Goal: Task Accomplishment & Management: Use online tool/utility

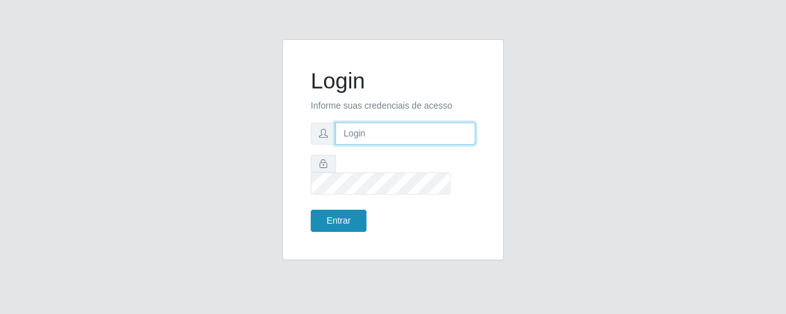
type input "[EMAIL_ADDRESS][DOMAIN_NAME]"
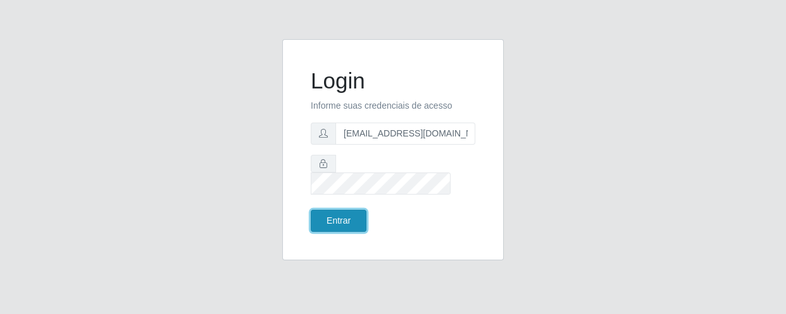
click at [346, 214] on button "Entrar" at bounding box center [339, 221] width 56 height 22
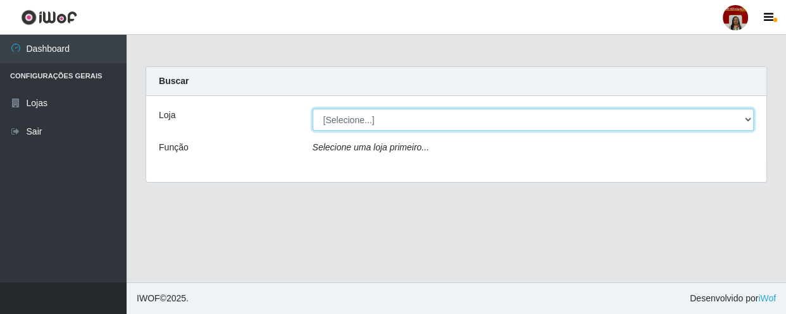
click at [740, 119] on select "[Selecione...] Mar Vermelho - Loja 04" at bounding box center [532, 120] width 441 height 22
select select "251"
click at [312, 109] on select "[Selecione...] Mar Vermelho - Loja 04" at bounding box center [532, 120] width 441 height 22
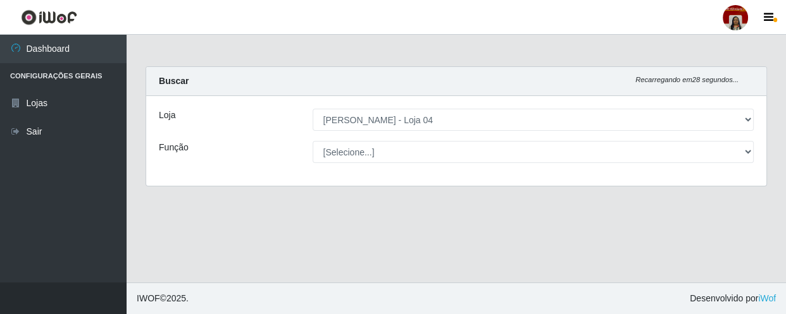
click at [753, 152] on div "[Selecione...] ASG ASG + ASG ++ Auxiliar de Depósito Auxiliar de Depósito + Aux…" at bounding box center [533, 152] width 460 height 22
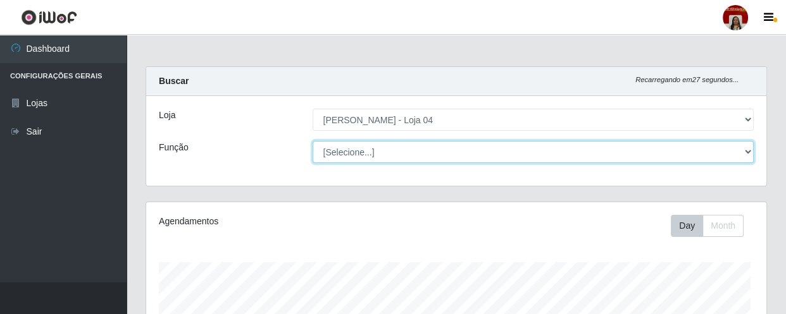
click at [749, 151] on select "[Selecione...] ASG ASG + ASG ++ Auxiliar de Depósito Auxiliar de Depósito + Aux…" at bounding box center [532, 152] width 441 height 22
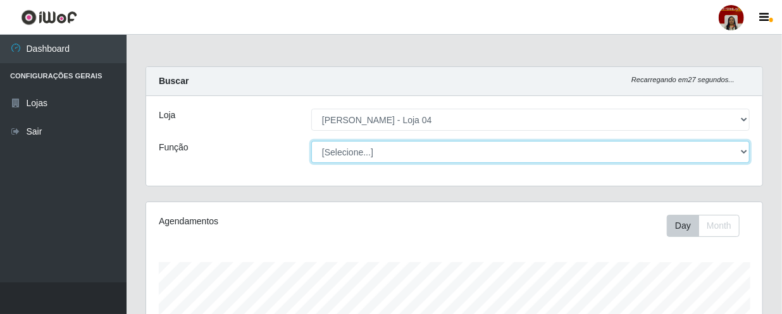
scroll to position [262, 616]
select select "22"
click at [311, 141] on select "[Selecione...] ASG ASG + ASG ++ Auxiliar de Depósito Auxiliar de Depósito + Aux…" at bounding box center [530, 152] width 438 height 22
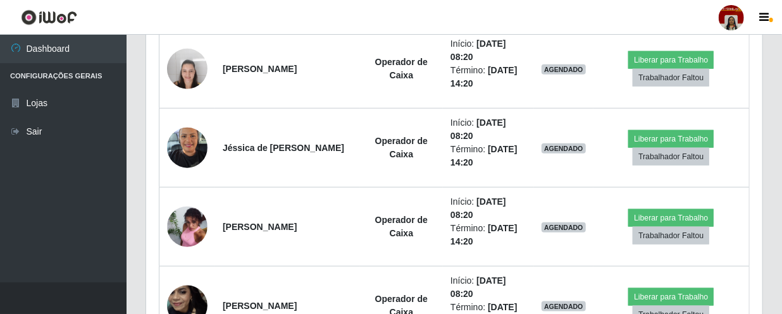
scroll to position [493, 0]
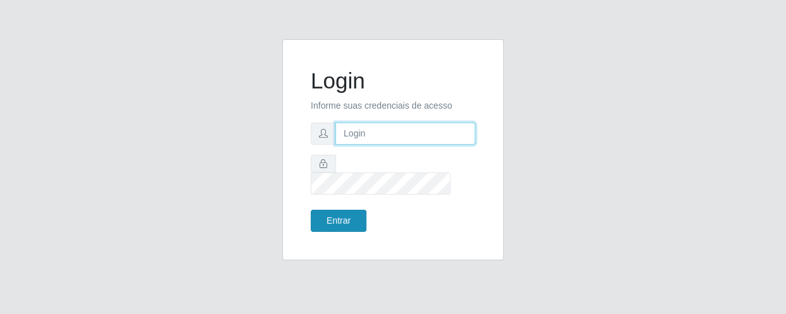
type input "[EMAIL_ADDRESS][DOMAIN_NAME]"
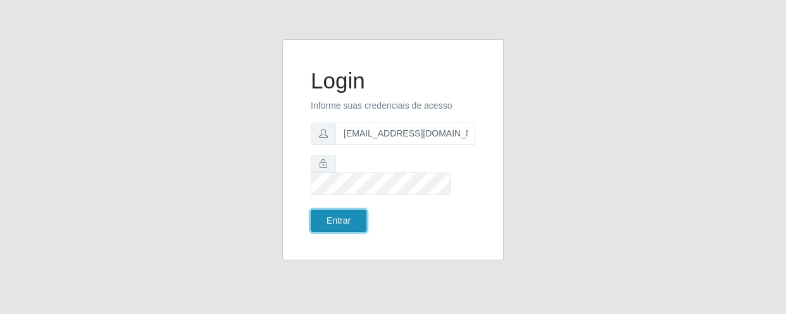
click at [352, 221] on button "Entrar" at bounding box center [339, 221] width 56 height 22
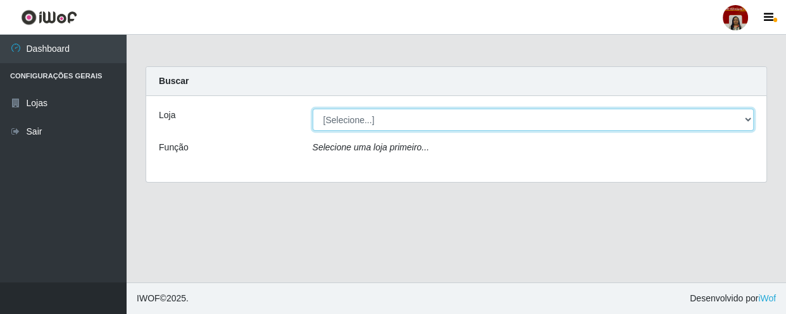
click at [746, 118] on select "[Selecione...] Mar Vermelho - Loja 04" at bounding box center [532, 120] width 441 height 22
select select "251"
click at [312, 109] on select "[Selecione...] Mar Vermelho - Loja 04" at bounding box center [532, 120] width 441 height 22
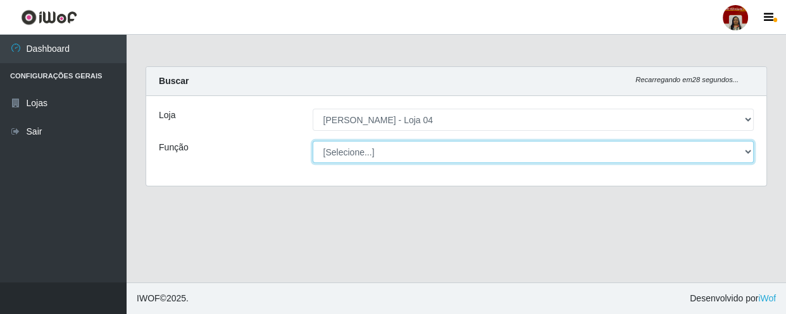
click at [750, 152] on select "[Selecione...] ASG ASG + ASG ++ Auxiliar de Depósito Auxiliar de Depósito + Aux…" at bounding box center [532, 152] width 441 height 22
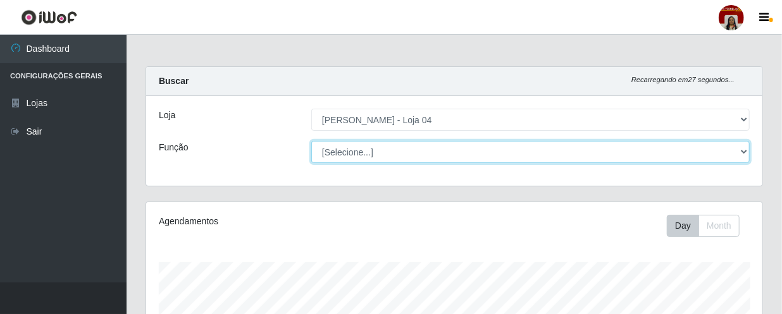
scroll to position [262, 616]
select select "22"
click at [311, 141] on select "[Selecione...] ASG ASG + ASG ++ Auxiliar de Depósito Auxiliar de Depósito + Aux…" at bounding box center [530, 152] width 438 height 22
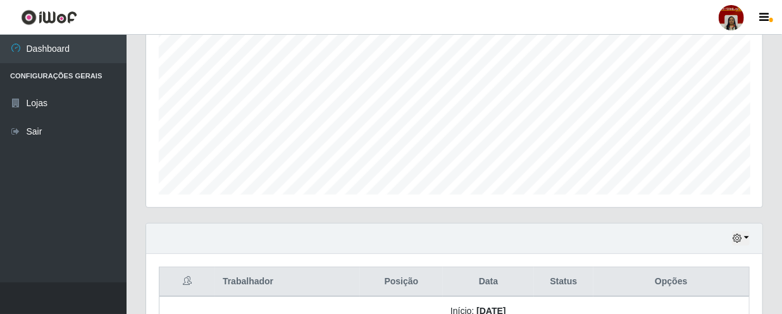
scroll to position [230, 0]
